Goal: Check status

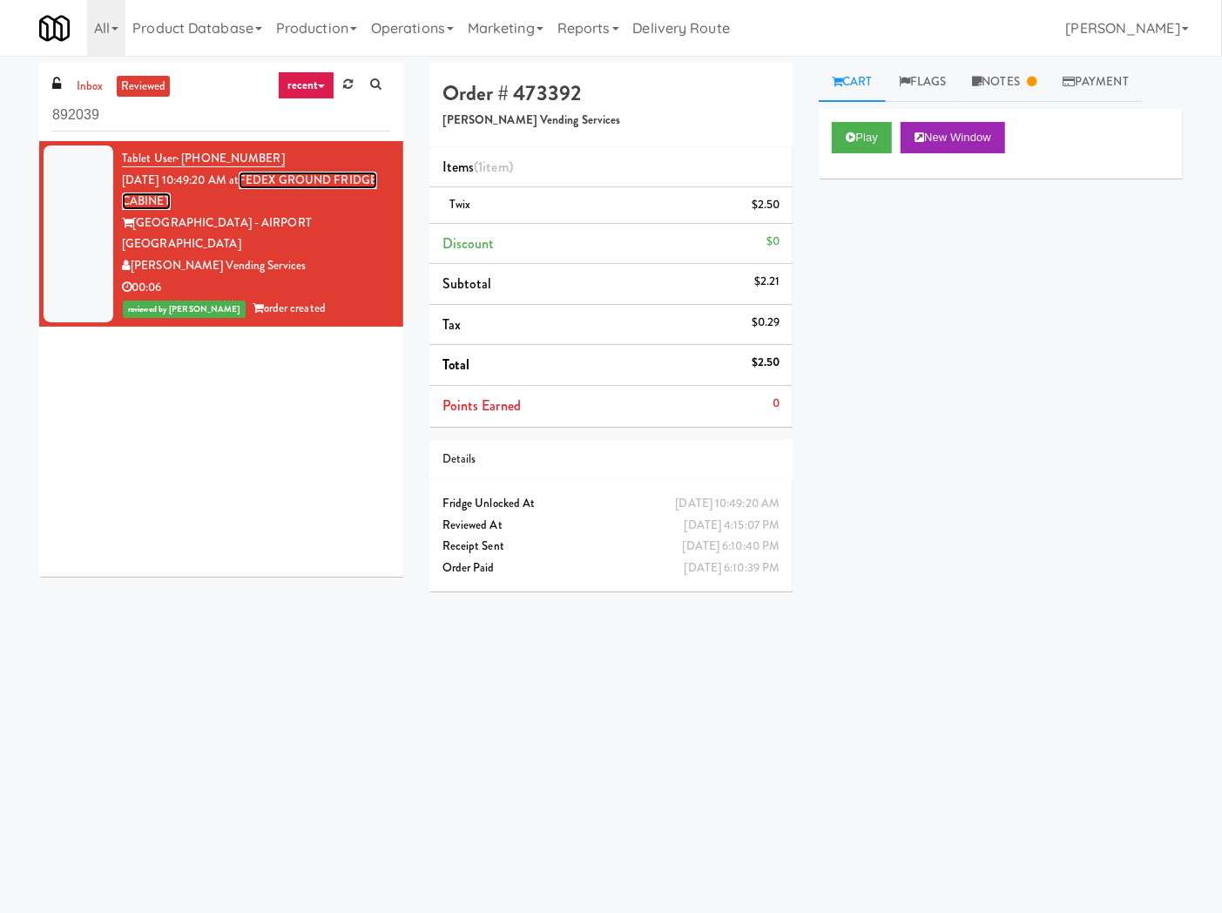
click at [300, 186] on link "FEDEX GROUND FRIDGE CABINET" at bounding box center [249, 191] width 255 height 39
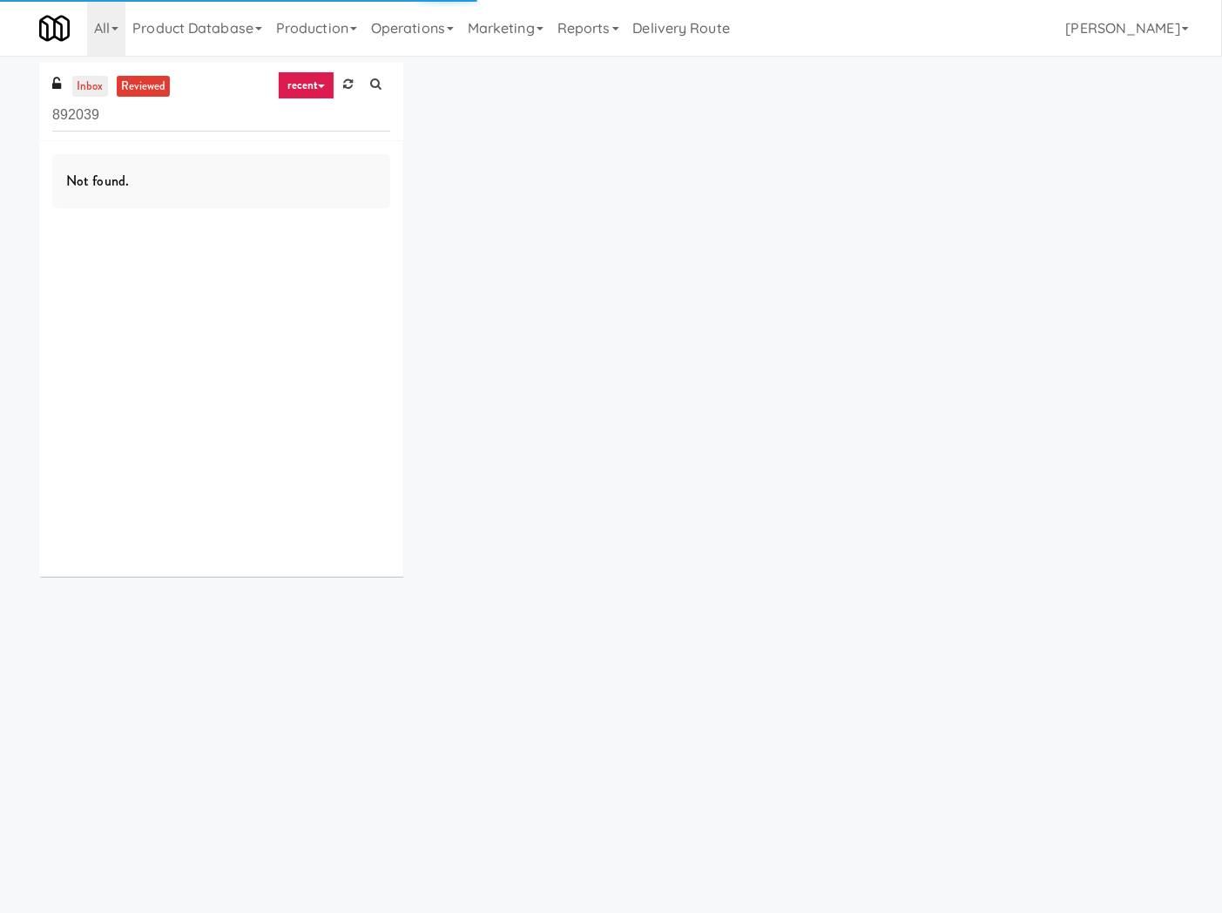
click at [84, 93] on link "inbox" at bounding box center [90, 87] width 36 height 22
click at [111, 115] on input "892039" at bounding box center [221, 115] width 338 height 32
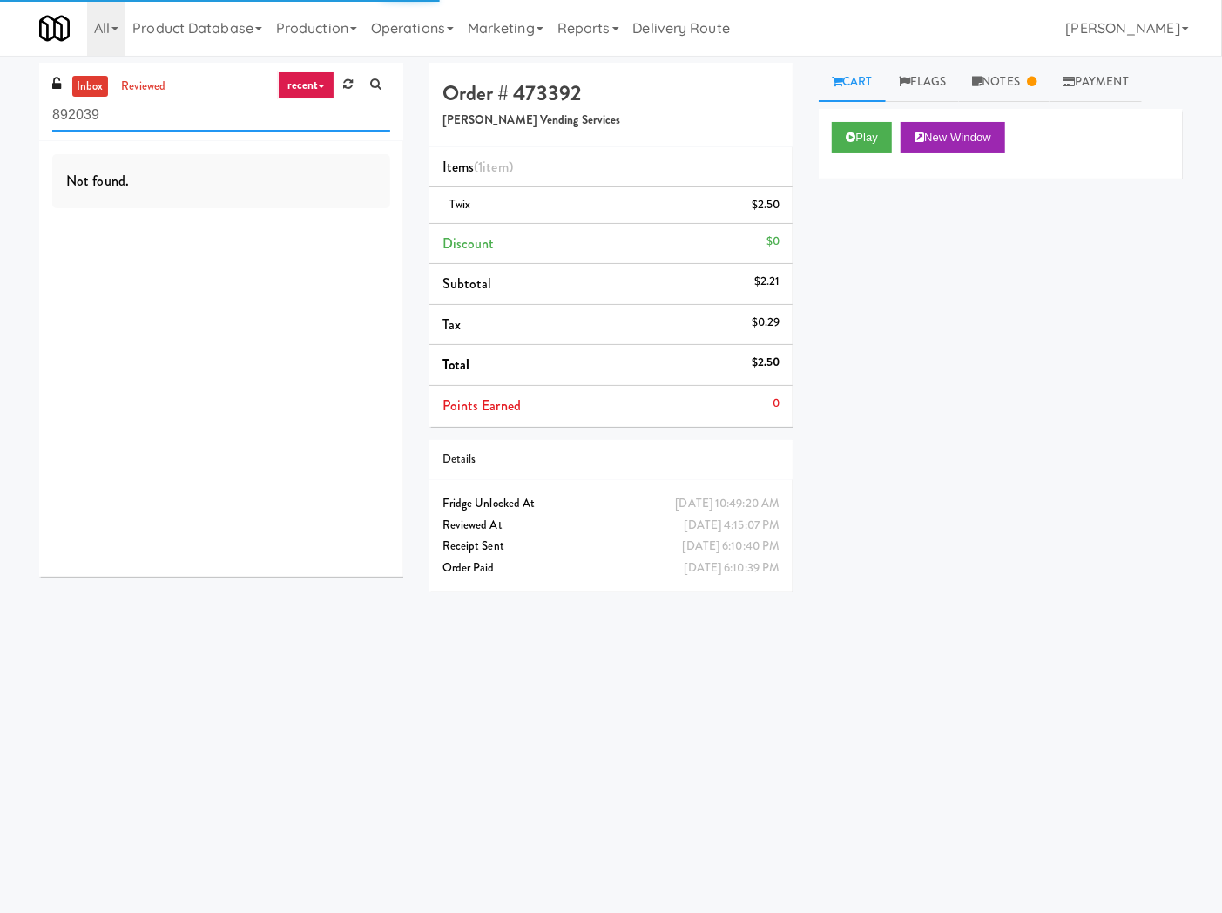
click at [111, 114] on input "892039" at bounding box center [221, 115] width 338 height 32
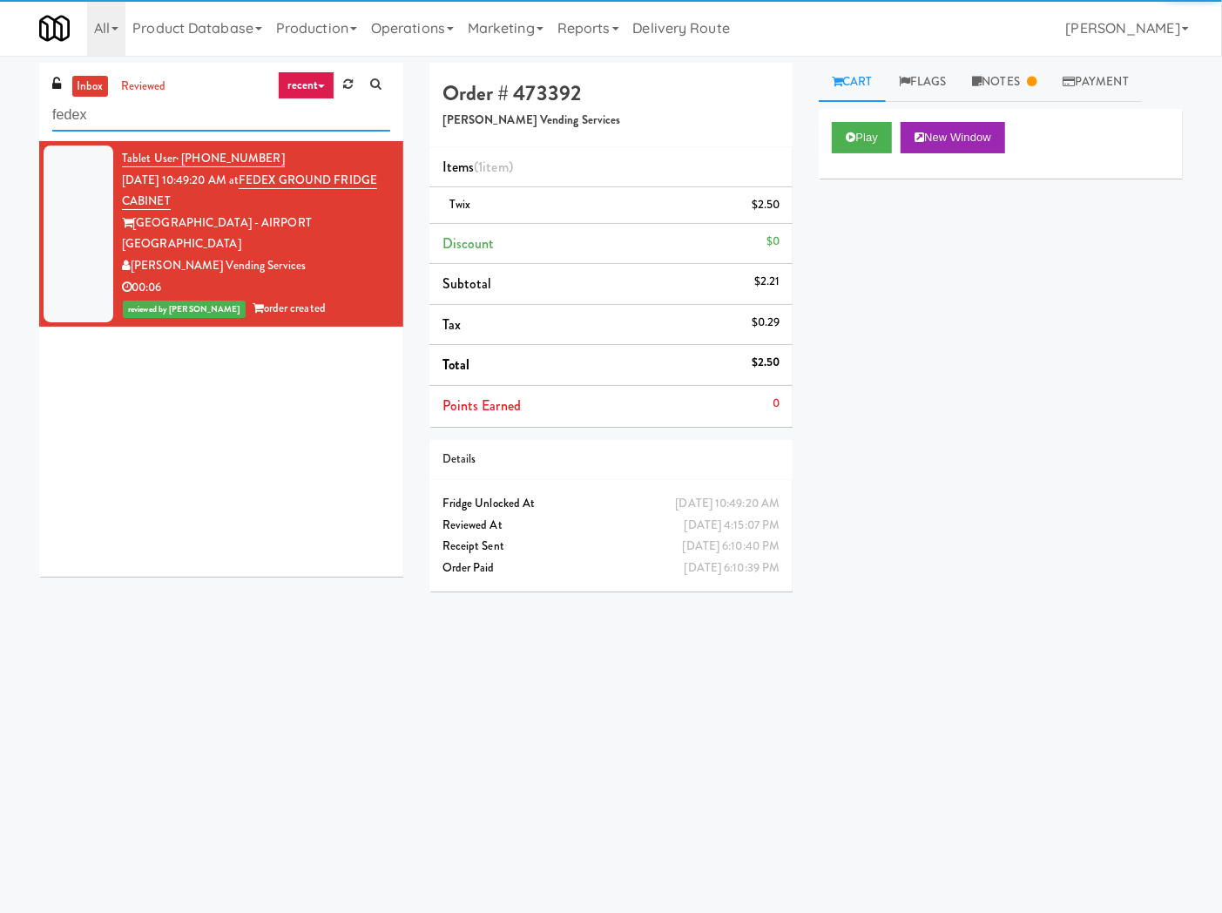
type input "fedex"
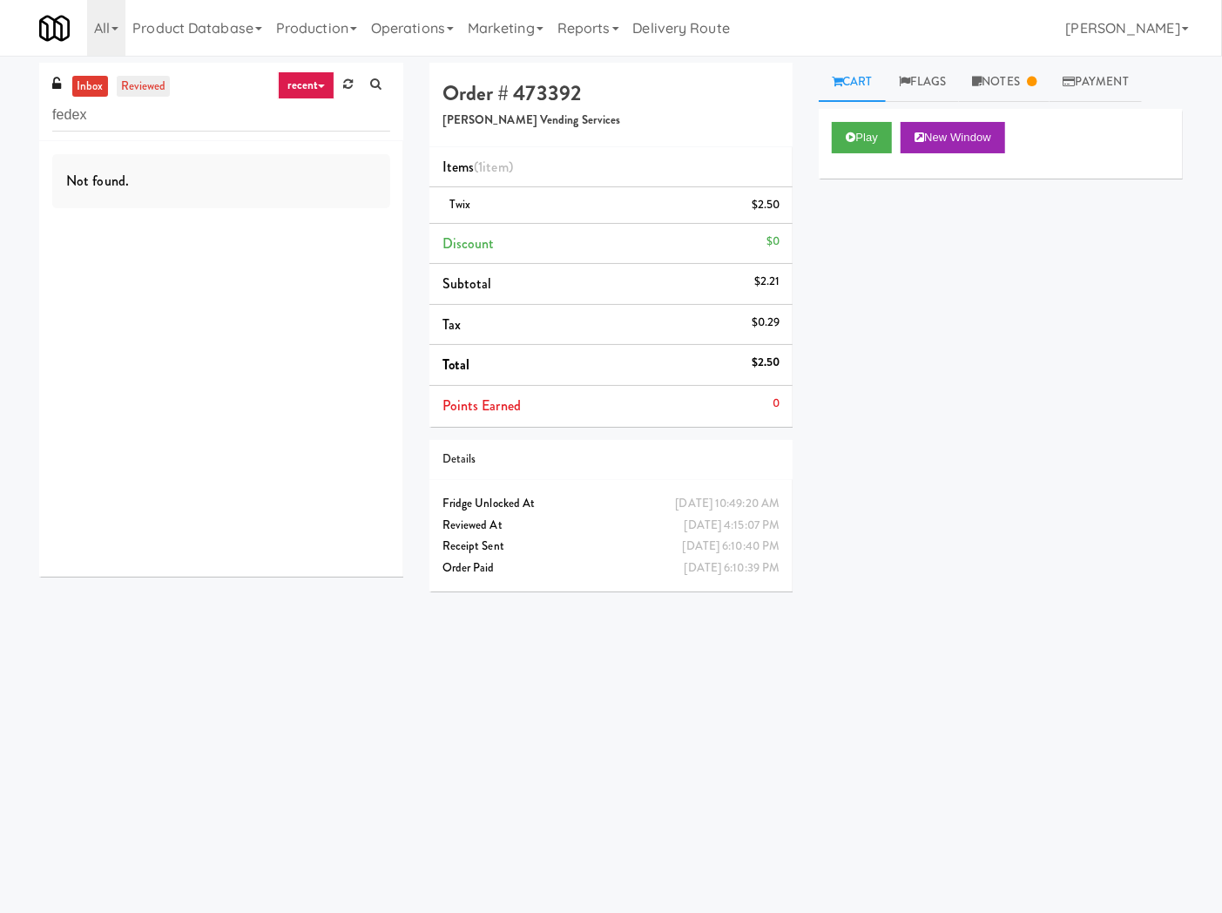
click at [159, 84] on link "reviewed" at bounding box center [144, 87] width 54 height 22
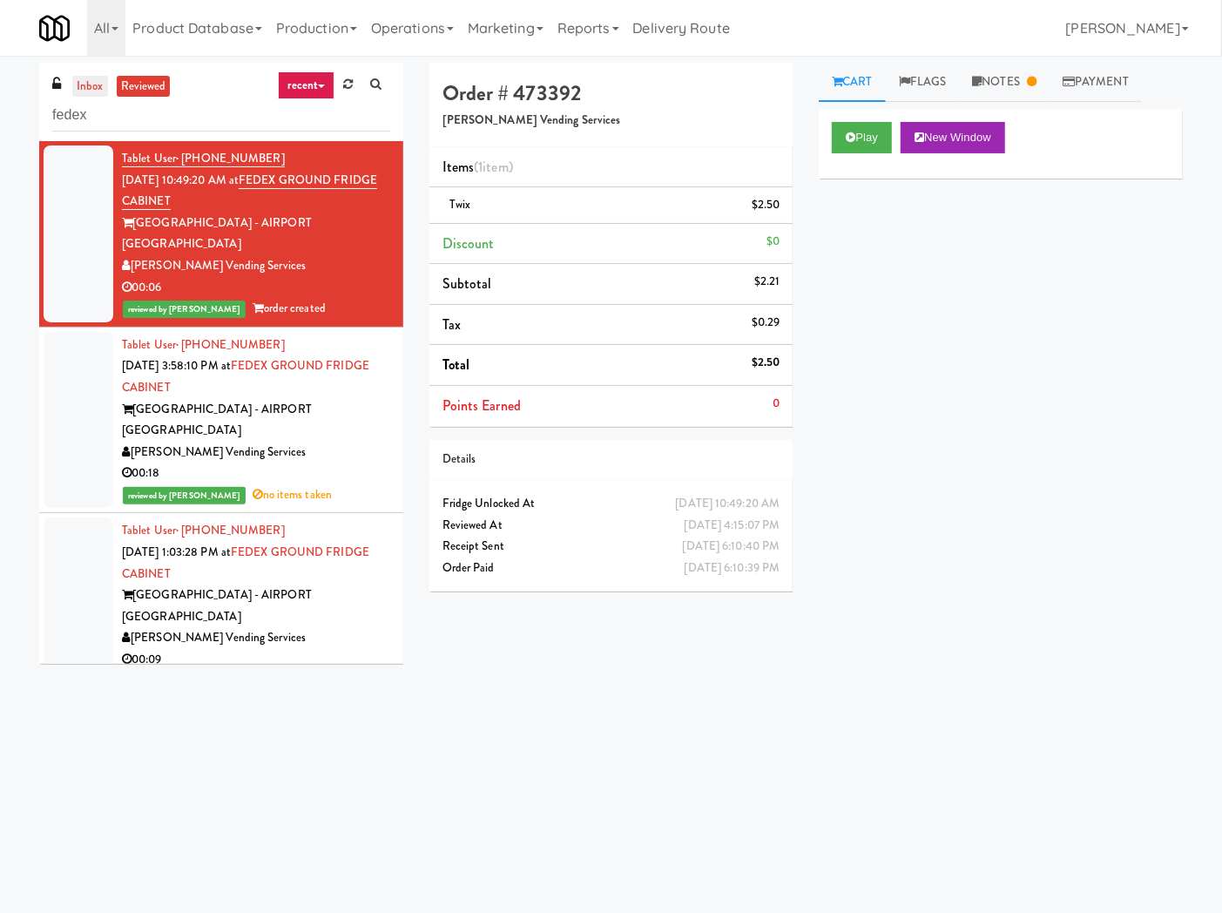
click at [97, 88] on link "inbox" at bounding box center [90, 87] width 36 height 22
